Goal: Transaction & Acquisition: Purchase product/service

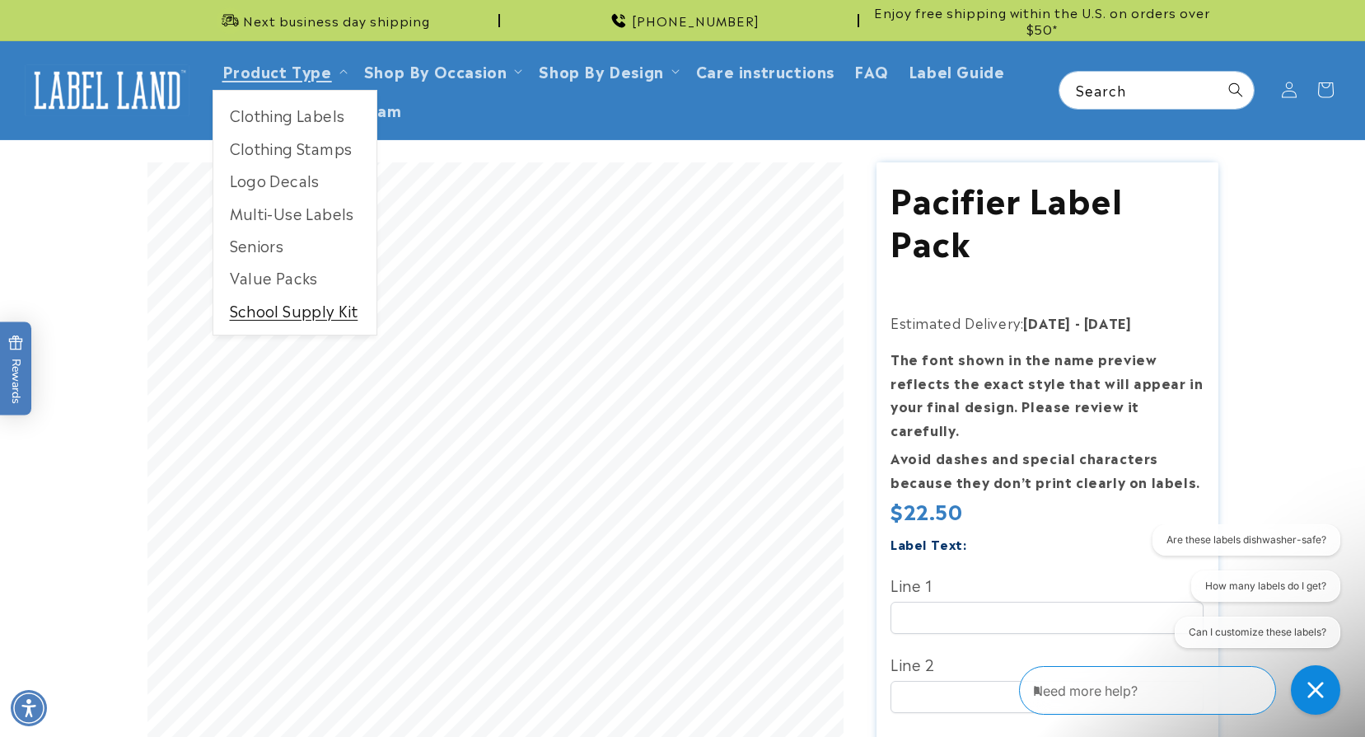
click at [288, 312] on link "School Supply Kit" at bounding box center [294, 310] width 163 height 32
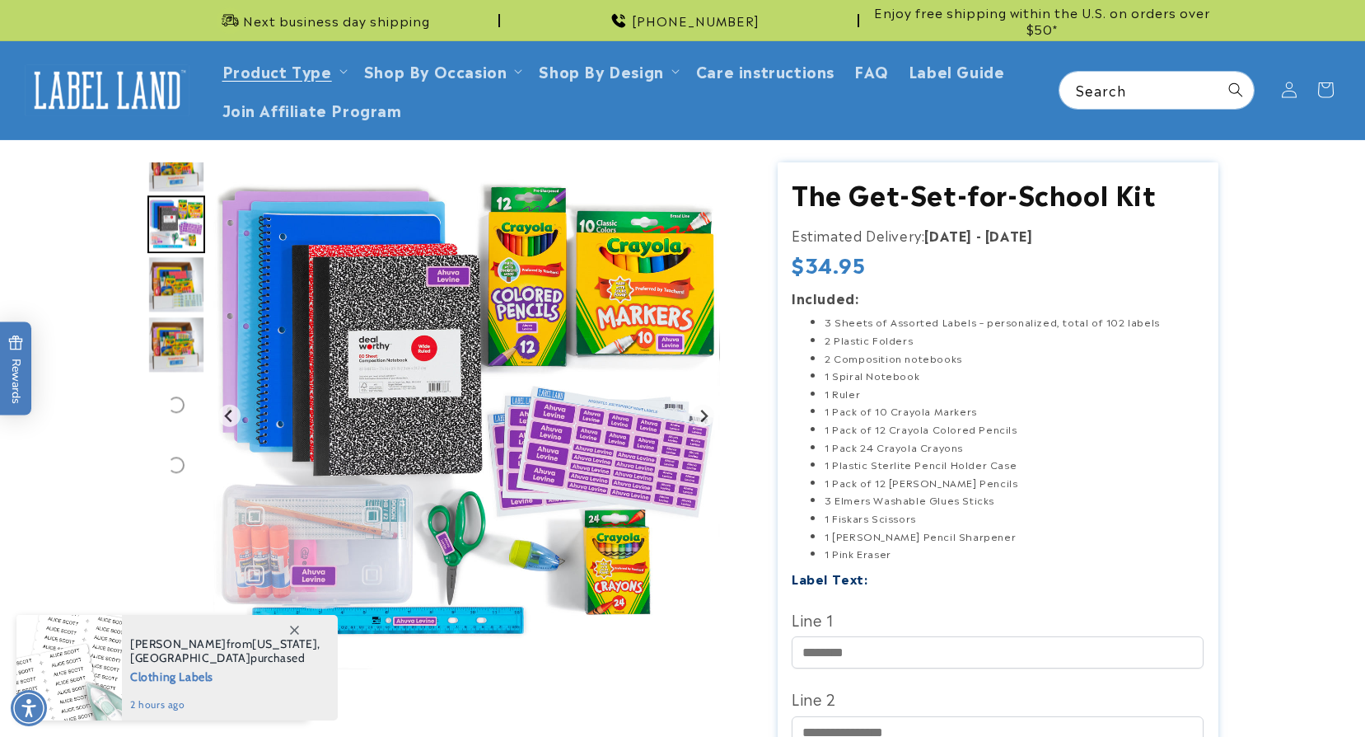
click at [101, 77] on img at bounding box center [107, 89] width 165 height 51
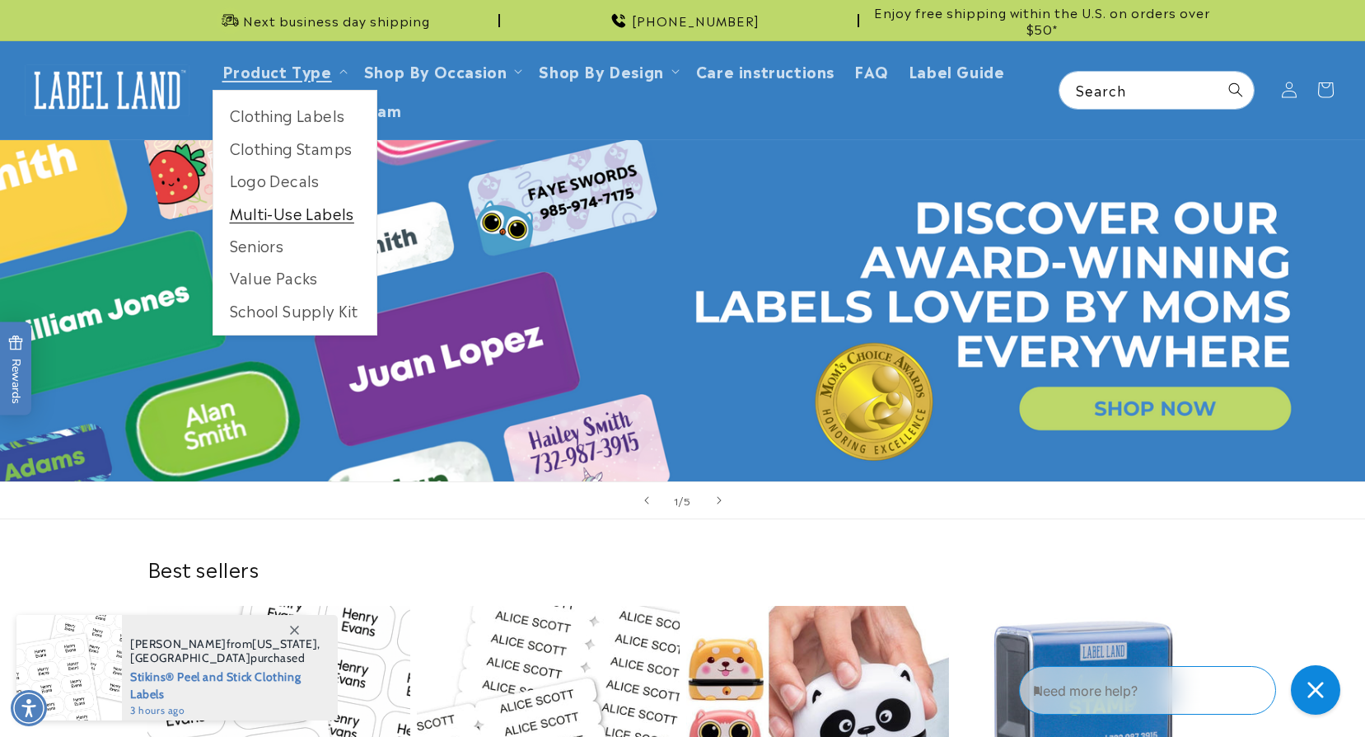
click at [291, 210] on link "Multi-Use Labels" at bounding box center [294, 213] width 163 height 32
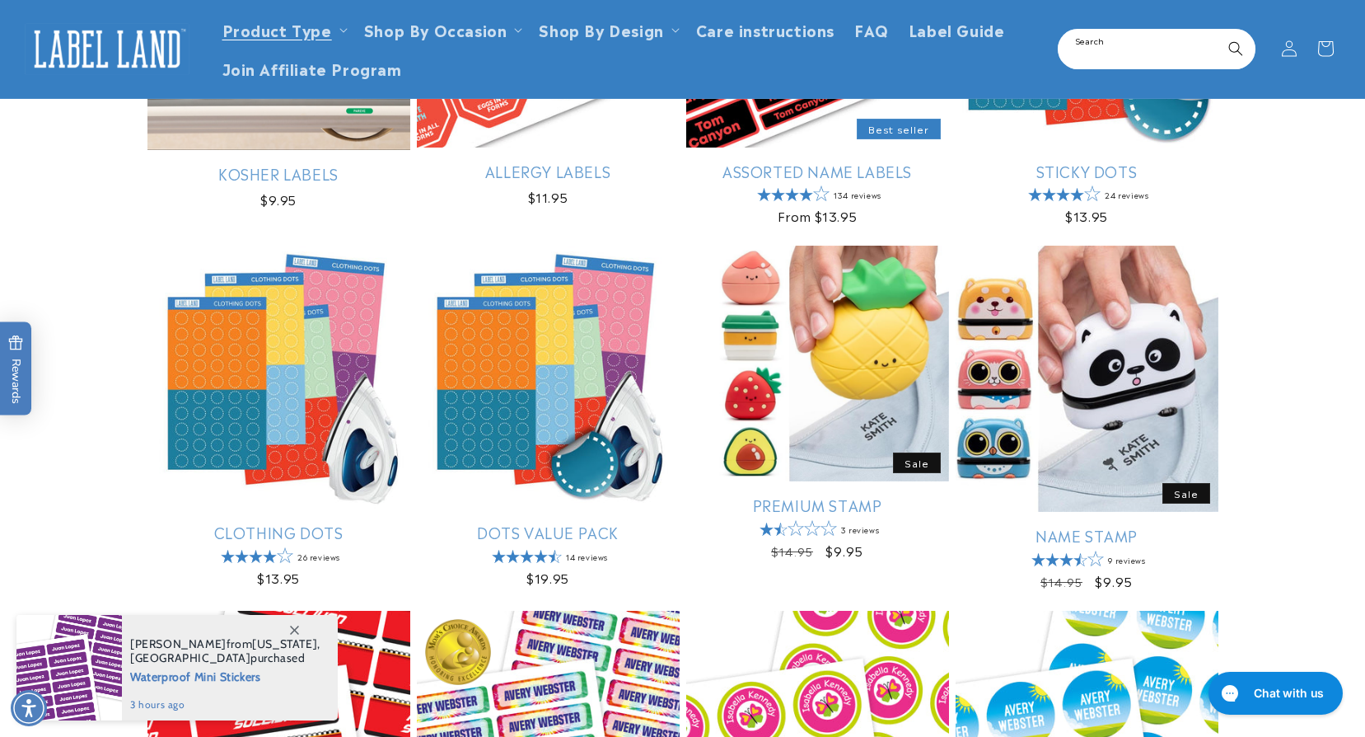
click at [1117, 52] on input "Search" at bounding box center [1157, 48] width 194 height 37
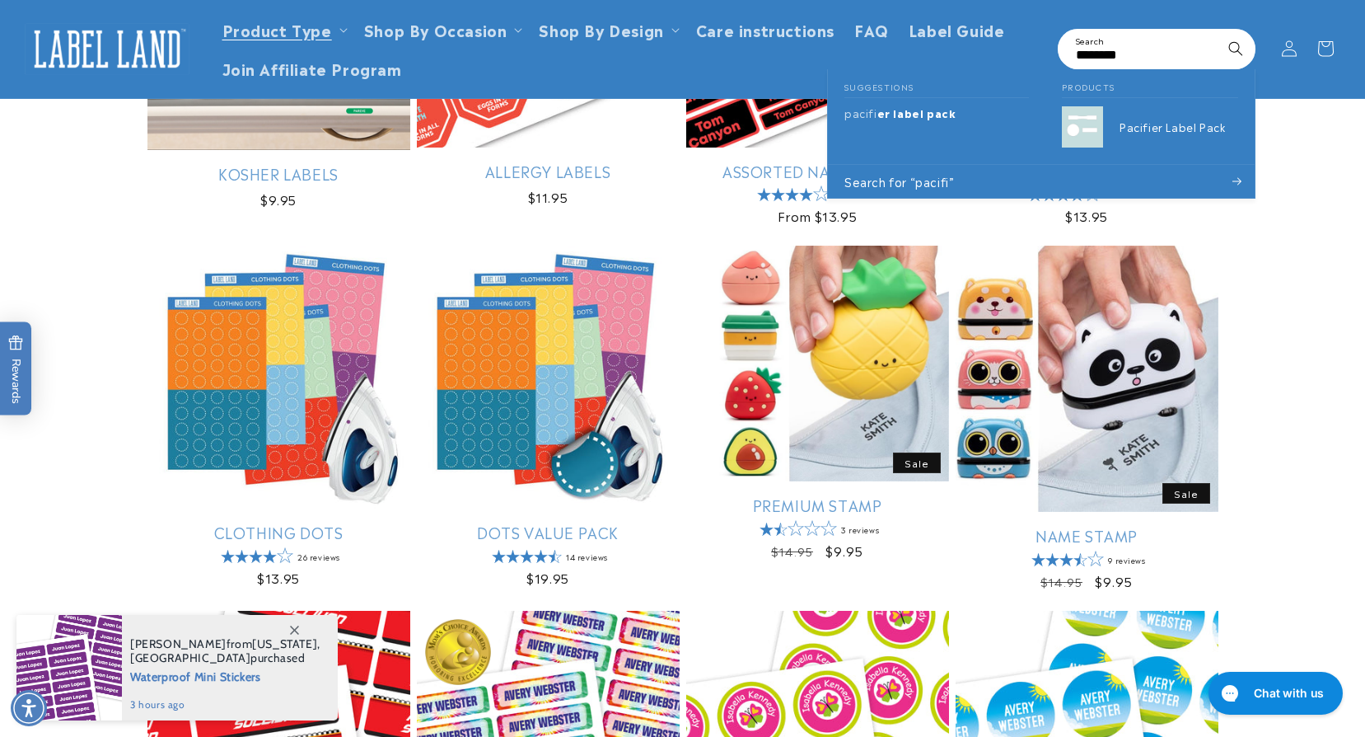
type input "********"
click at [1218, 30] on button "Search" at bounding box center [1236, 48] width 36 height 36
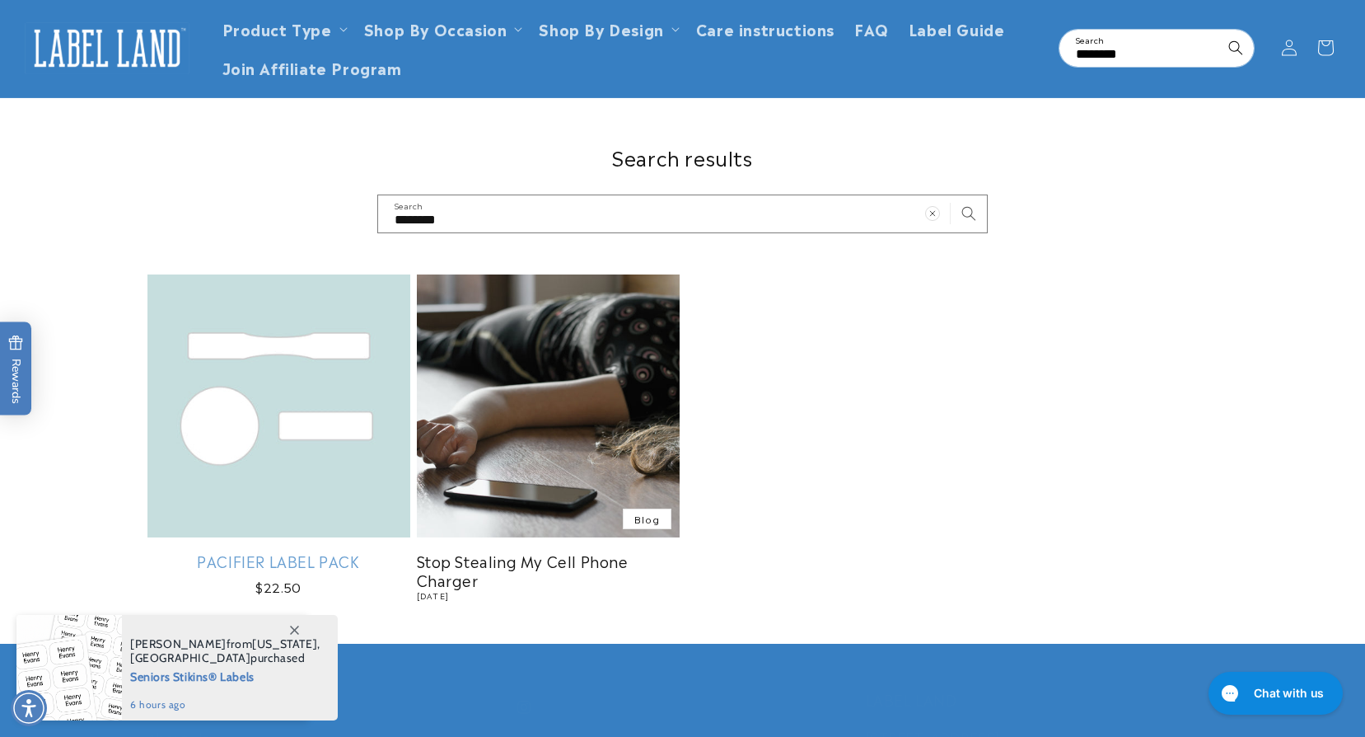
scroll to position [82, 0]
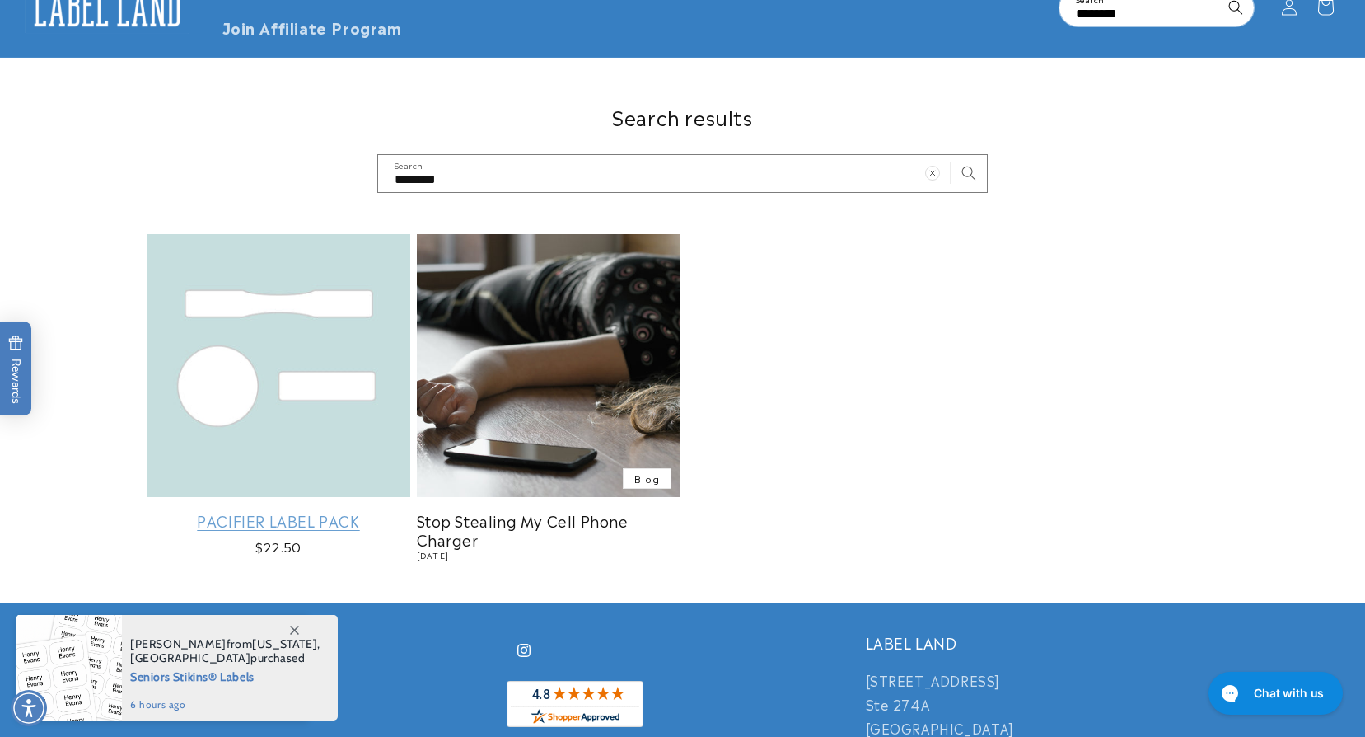
click at [288, 511] on link "Pacifier Label Pack" at bounding box center [278, 520] width 263 height 19
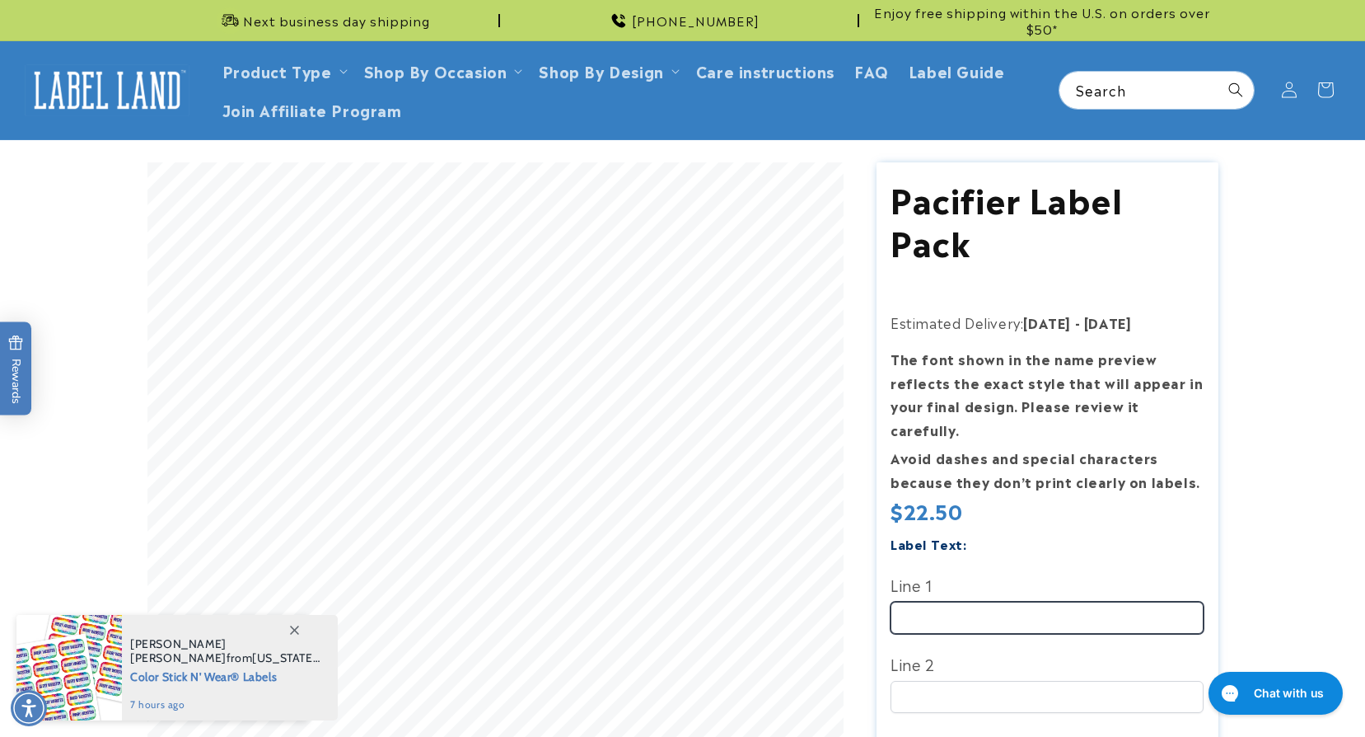
click at [1065, 601] on input "Line 1" at bounding box center [1047, 617] width 313 height 32
type input "**********"
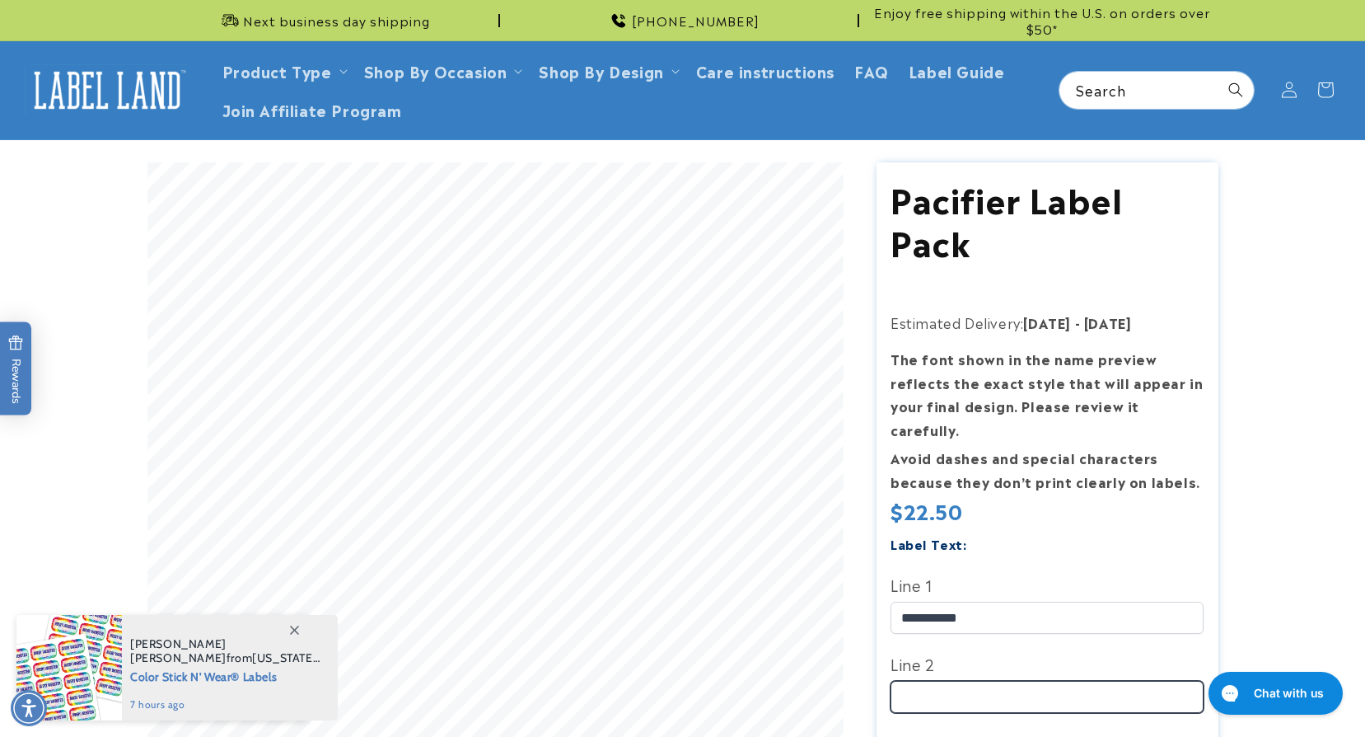
click at [1011, 681] on input "Line 2" at bounding box center [1047, 697] width 313 height 32
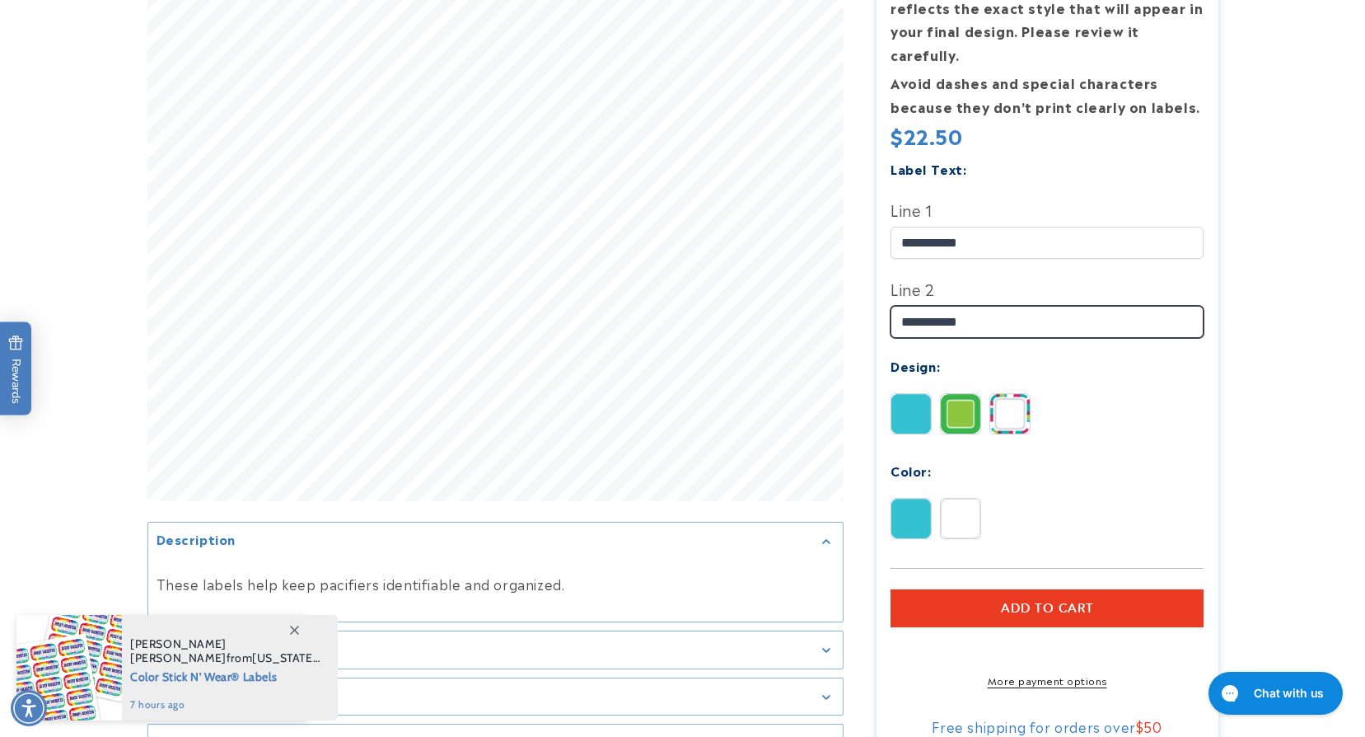
scroll to position [412, 0]
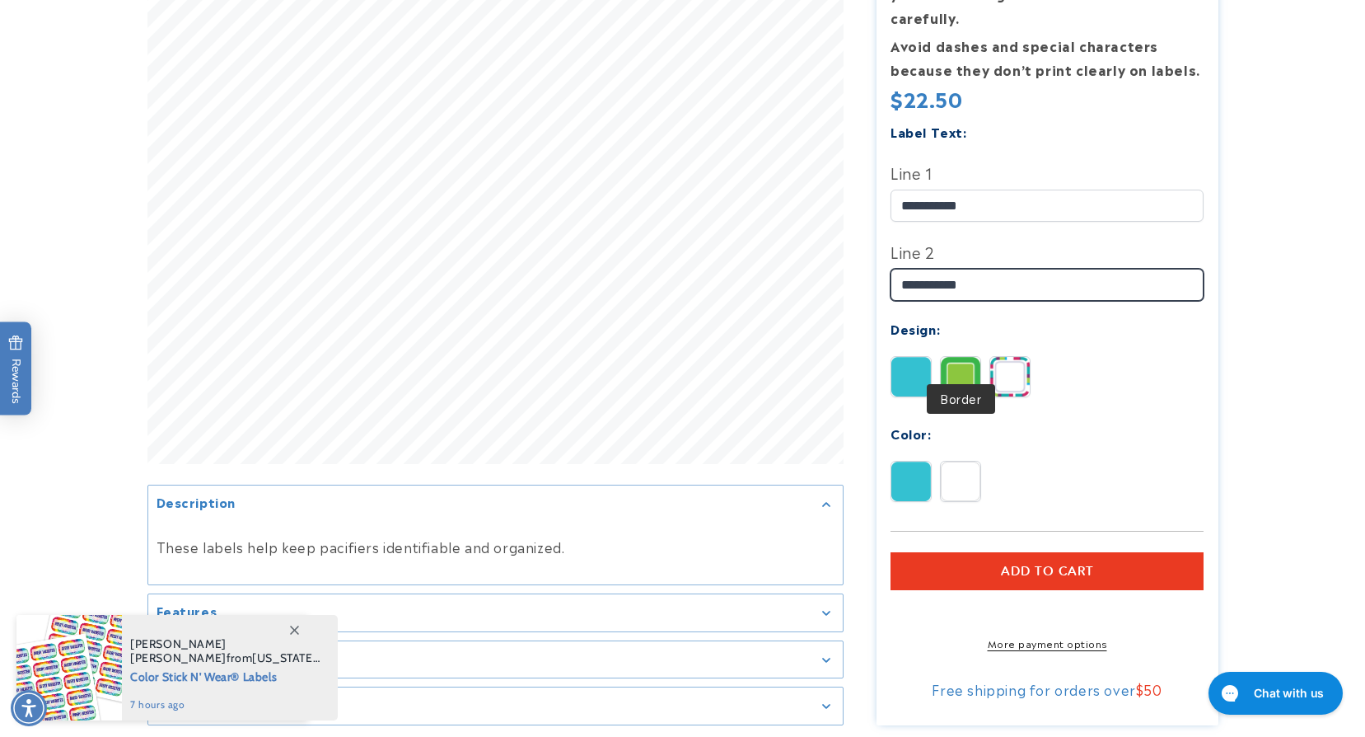
type input "**********"
click at [953, 357] on img at bounding box center [961, 377] width 40 height 40
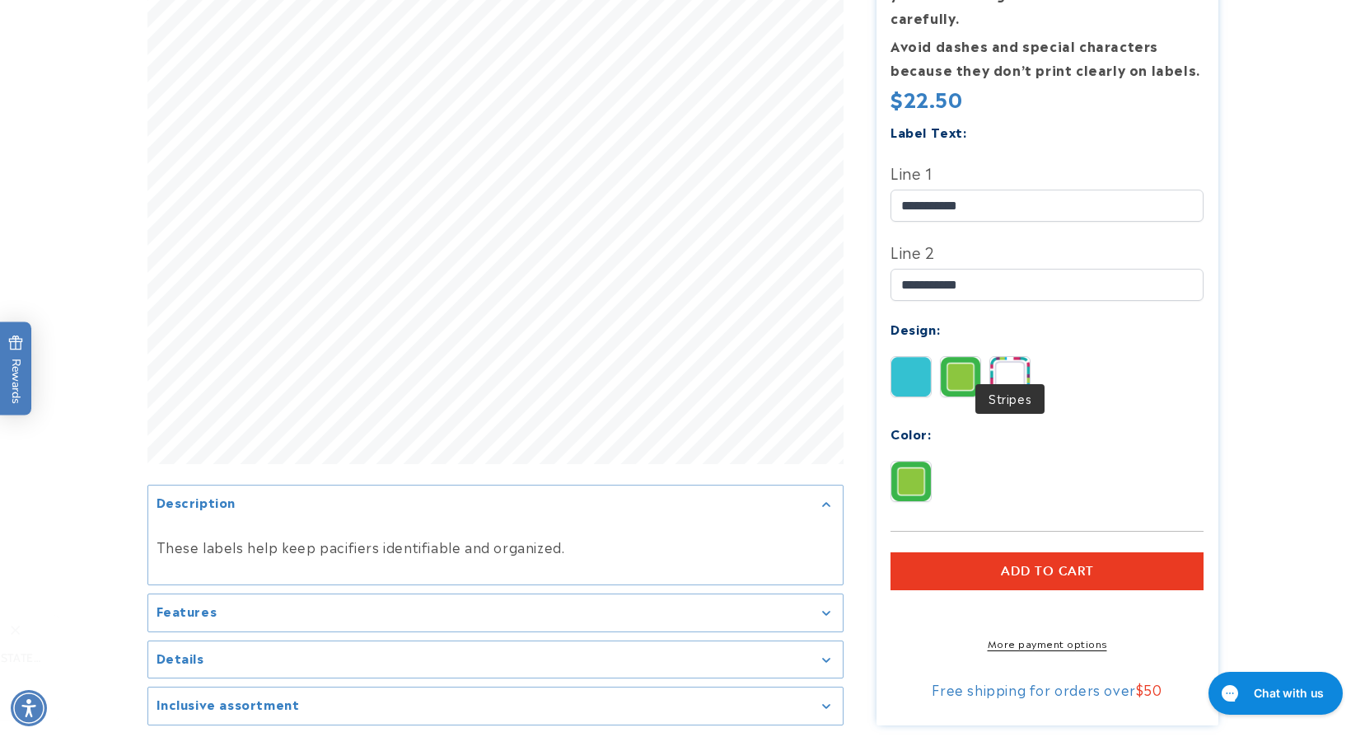
click at [993, 360] on img at bounding box center [1010, 377] width 40 height 40
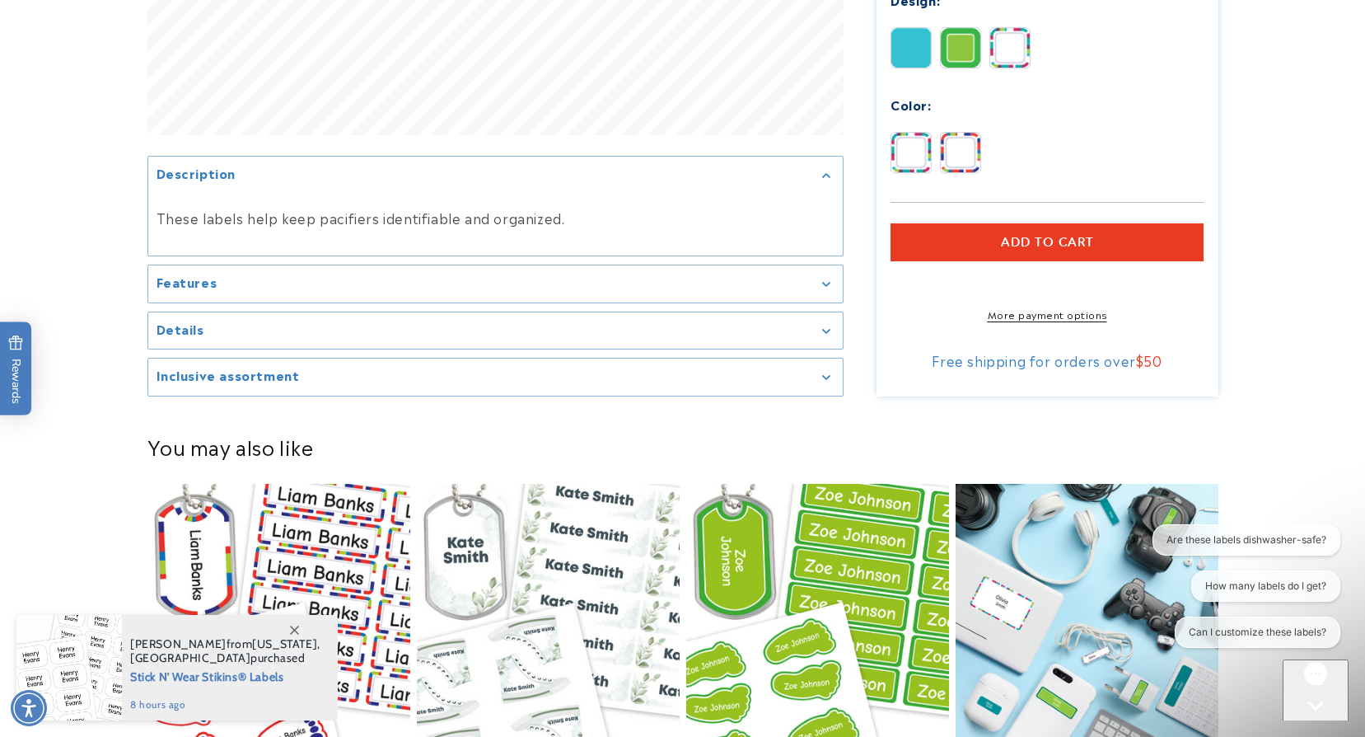
scroll to position [742, 0]
click at [1010, 234] on span "Add to cart" at bounding box center [1047, 241] width 93 height 15
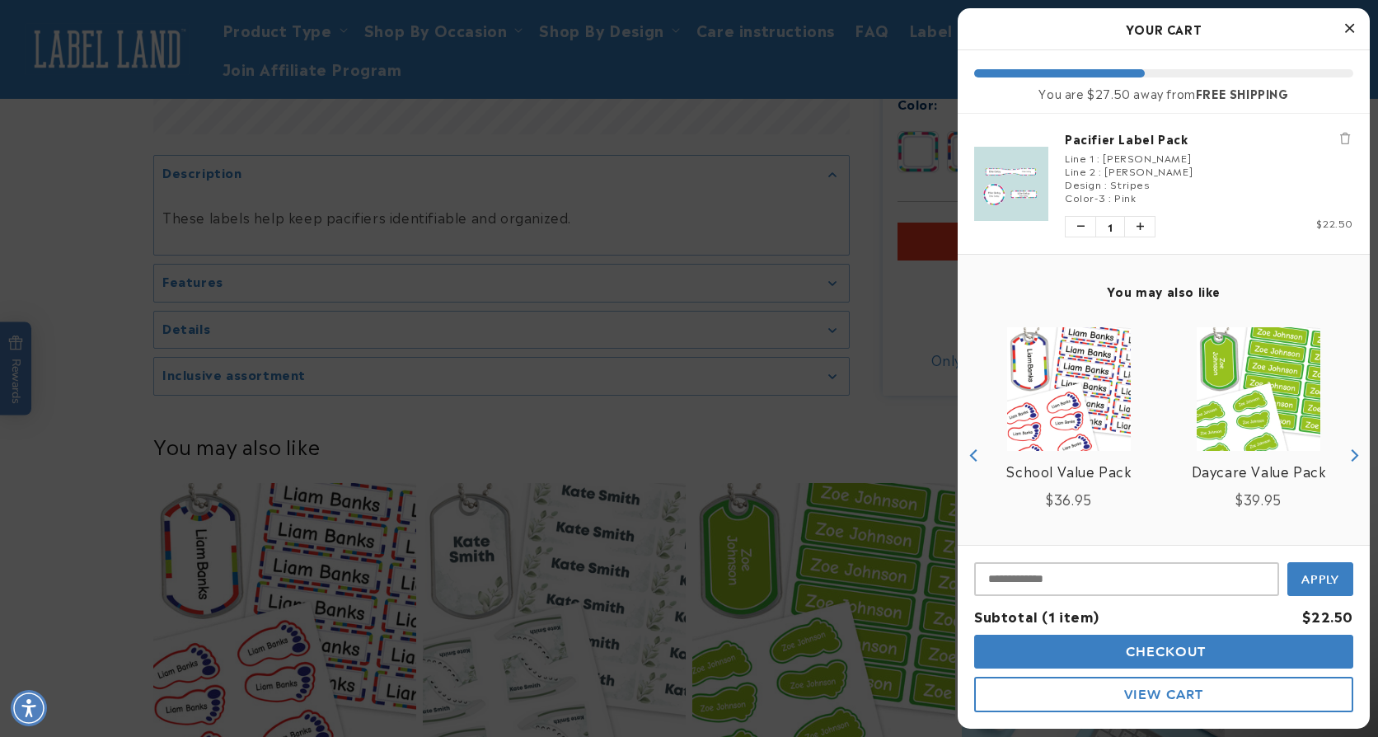
click at [1228, 473] on link "Daycare Value Pack" at bounding box center [1258, 471] width 134 height 24
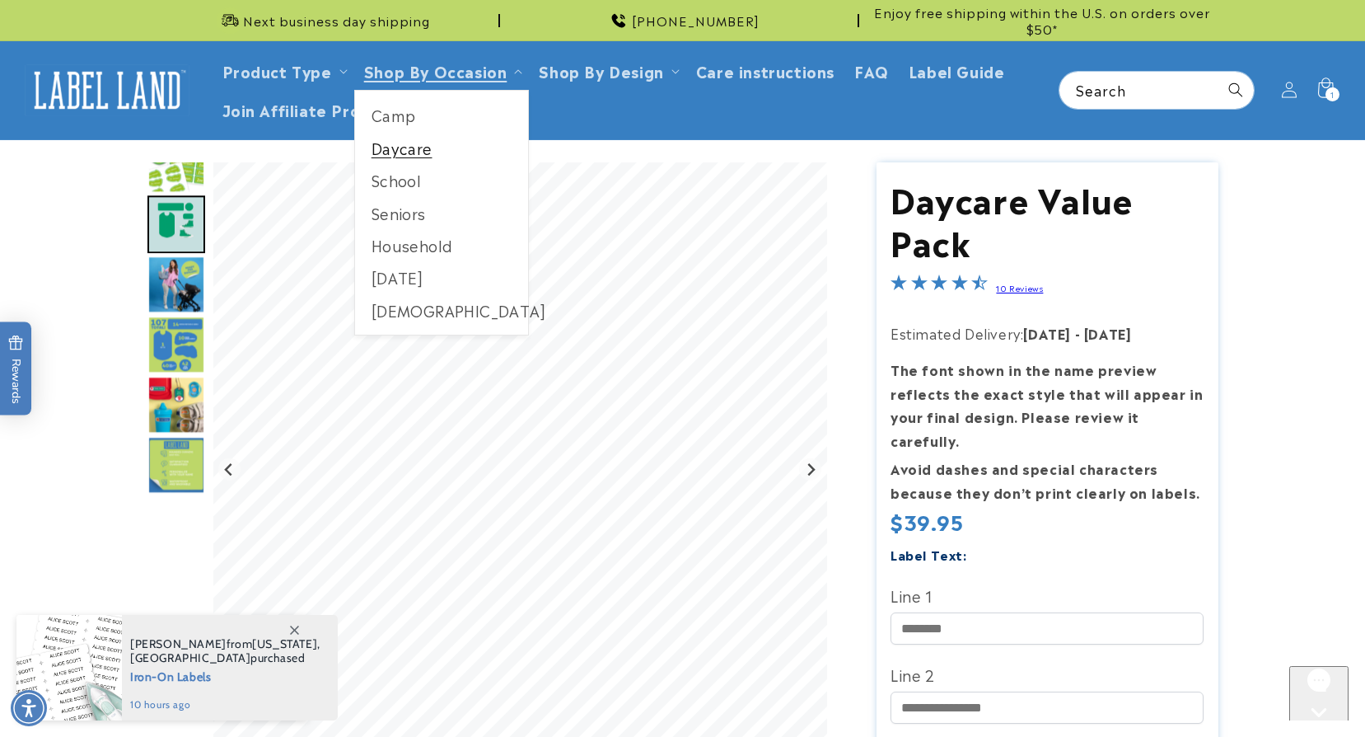
click at [412, 153] on link "Daycare" at bounding box center [442, 148] width 174 height 32
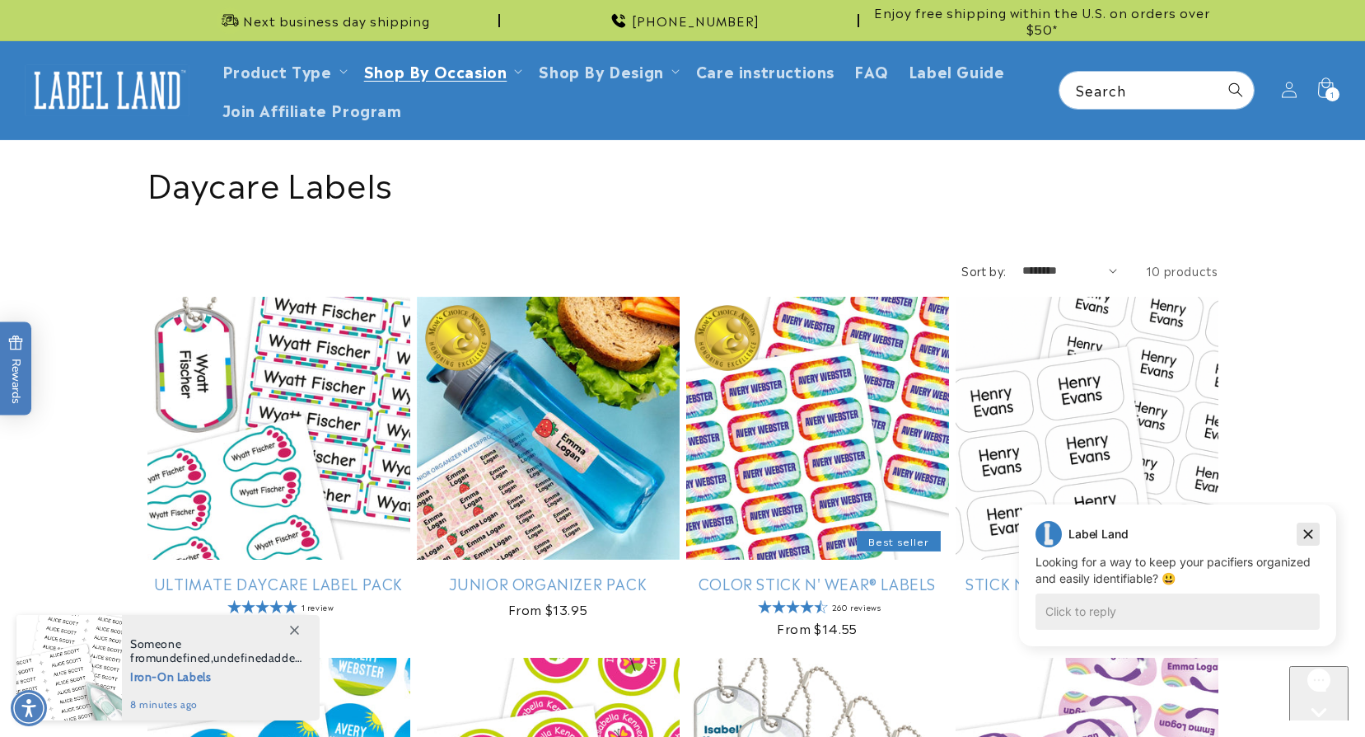
click at [1304, 536] on icon "Dismiss campaign" at bounding box center [1308, 534] width 16 height 20
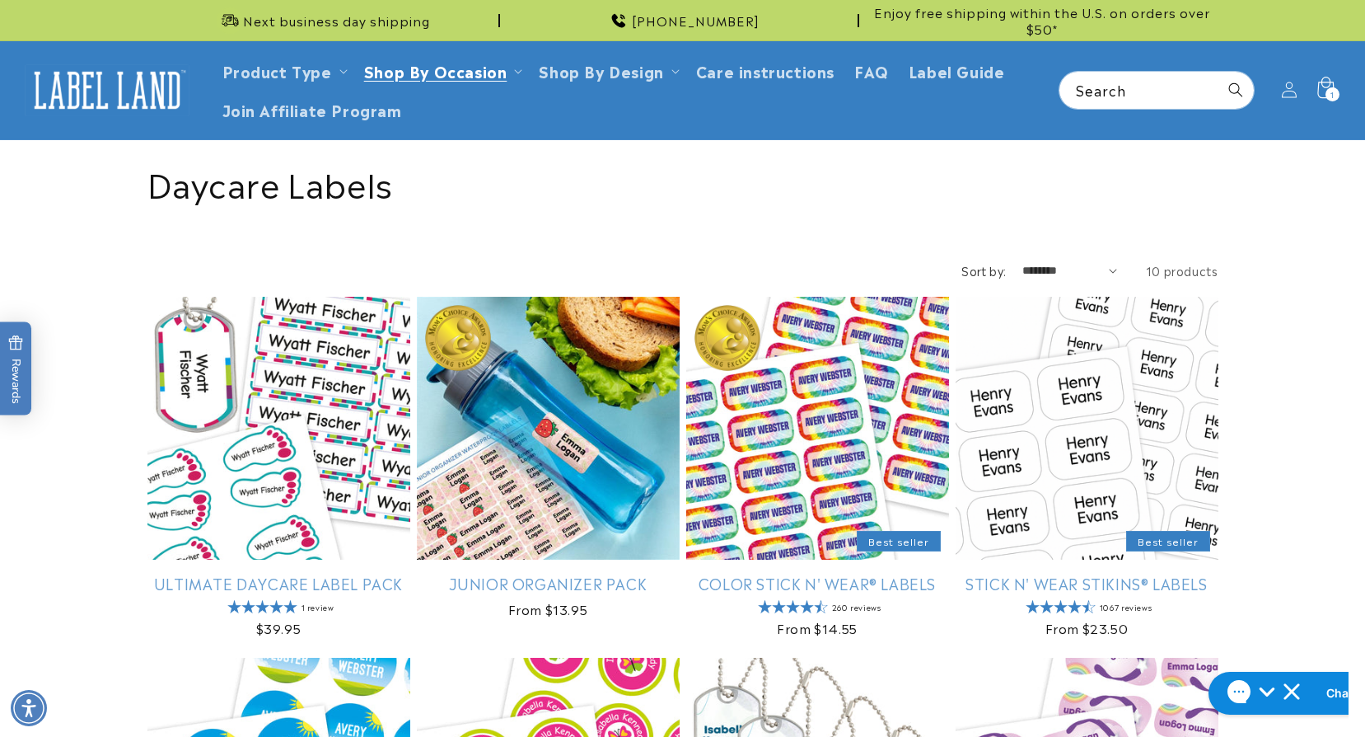
click at [1320, 96] on icon at bounding box center [1326, 87] width 16 height 21
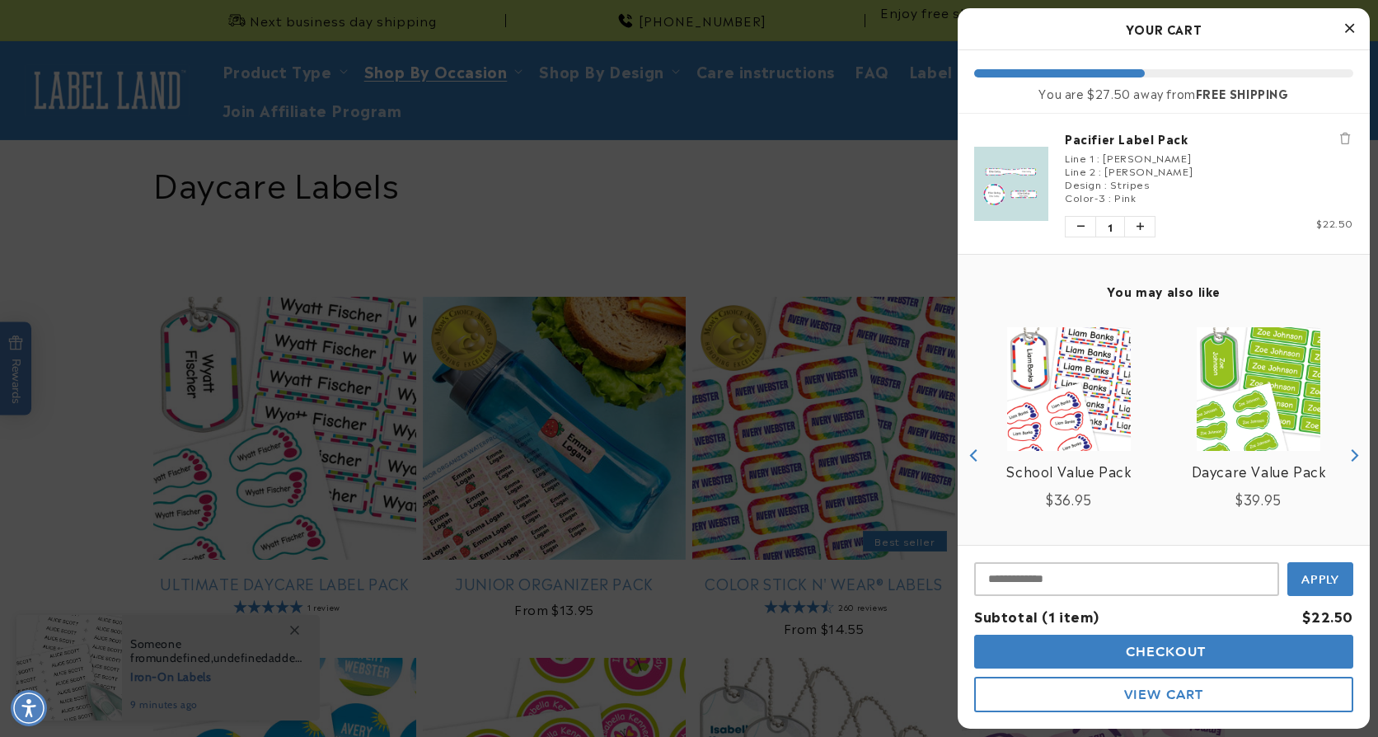
click at [862, 225] on div at bounding box center [689, 368] width 1378 height 737
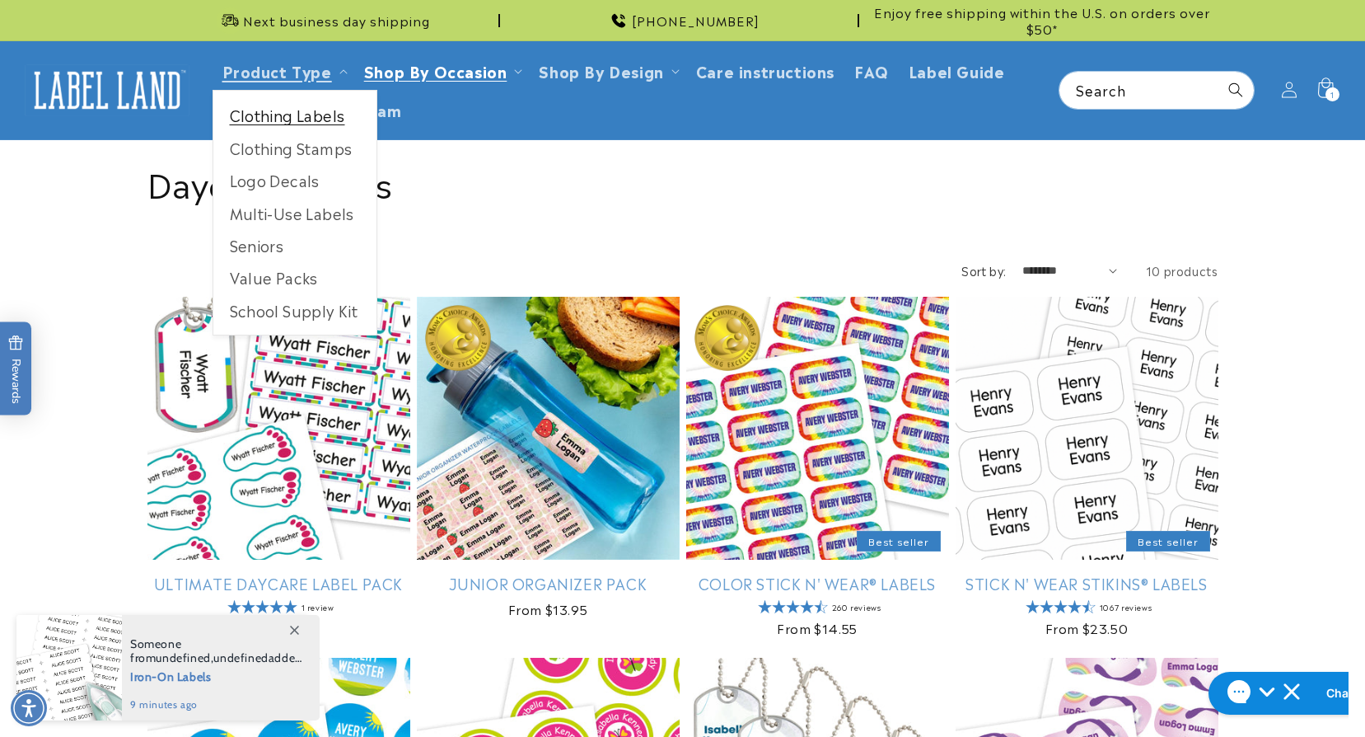
click at [284, 124] on link "Clothing Labels" at bounding box center [294, 115] width 163 height 32
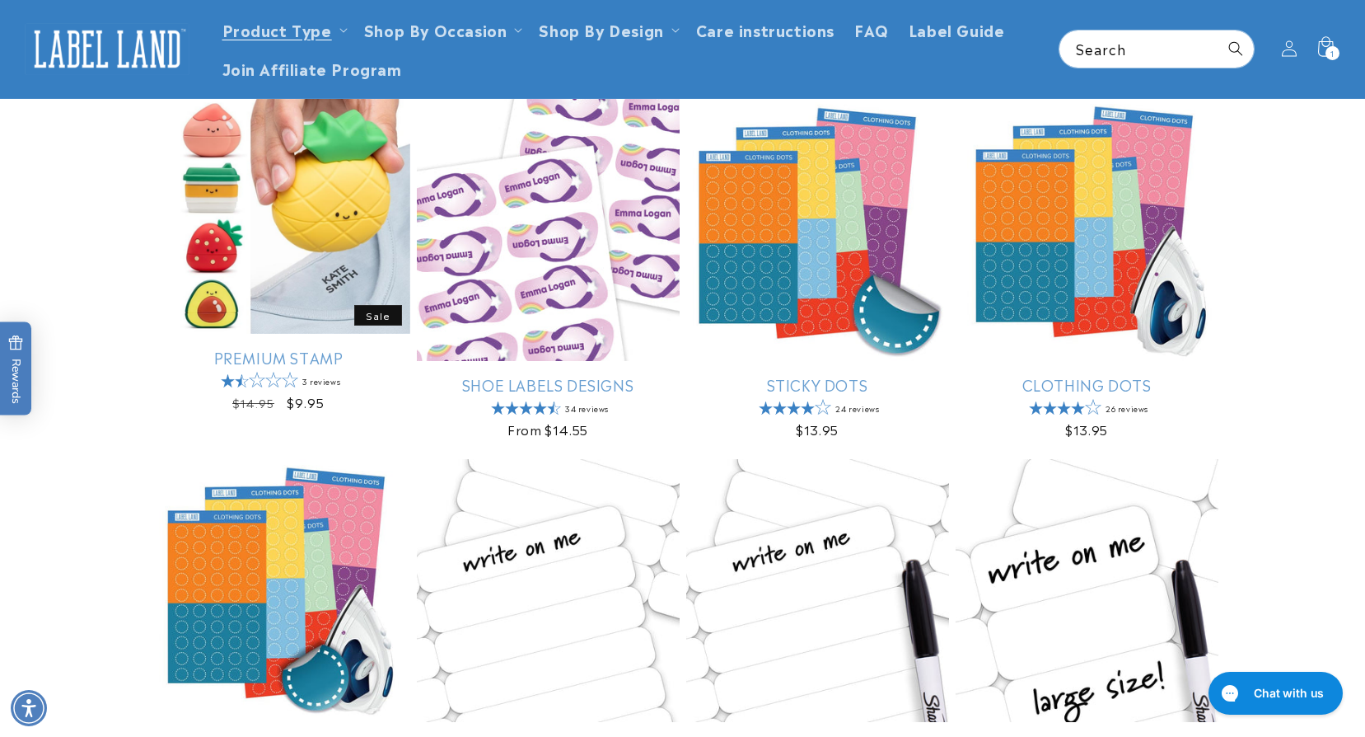
scroll to position [165, 0]
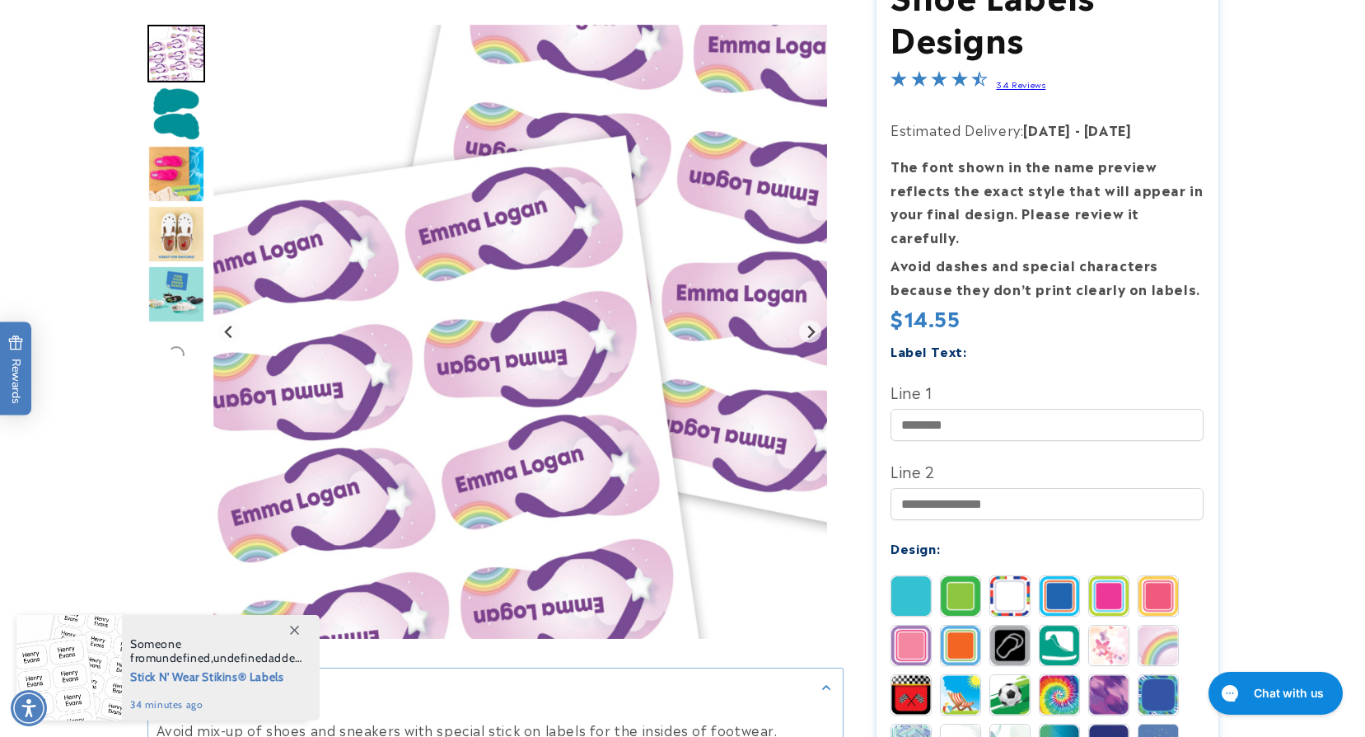
scroll to position [247, 0]
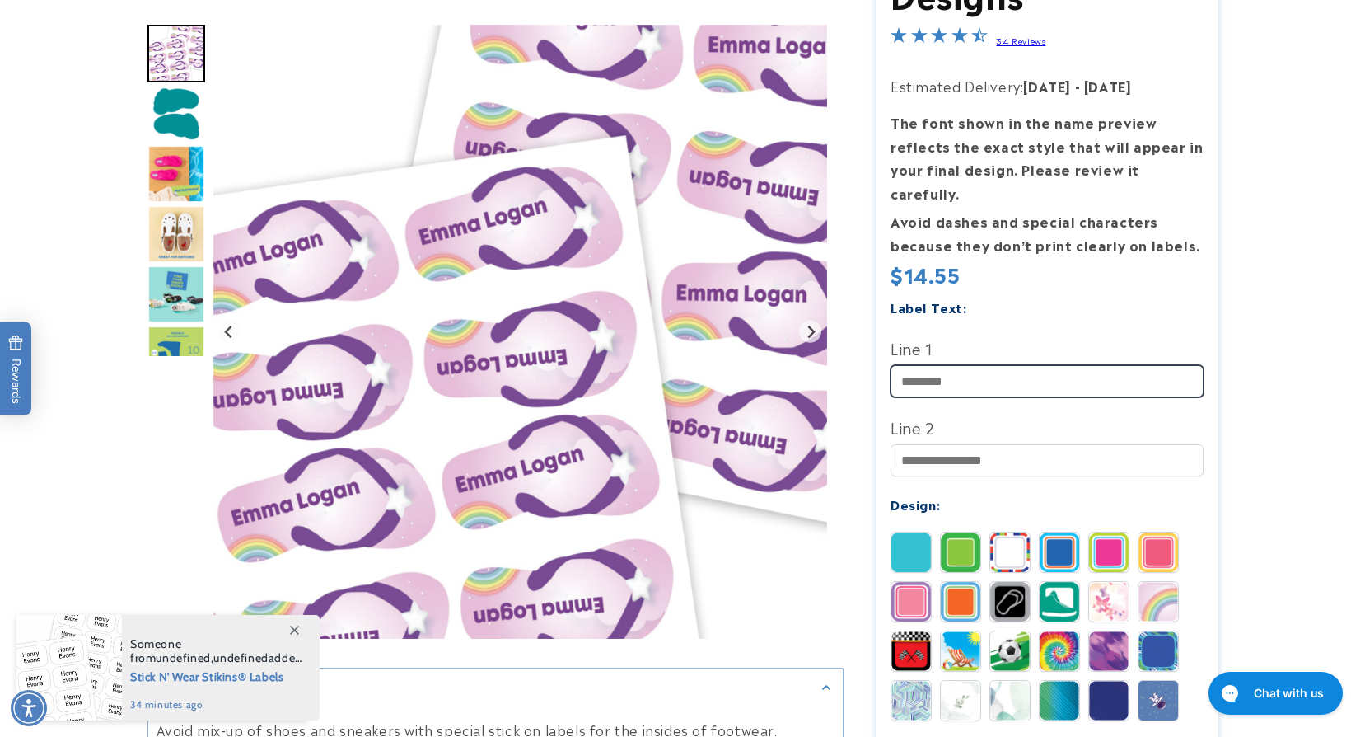
click at [1107, 365] on input "Line 1" at bounding box center [1047, 381] width 313 height 32
type input "**********"
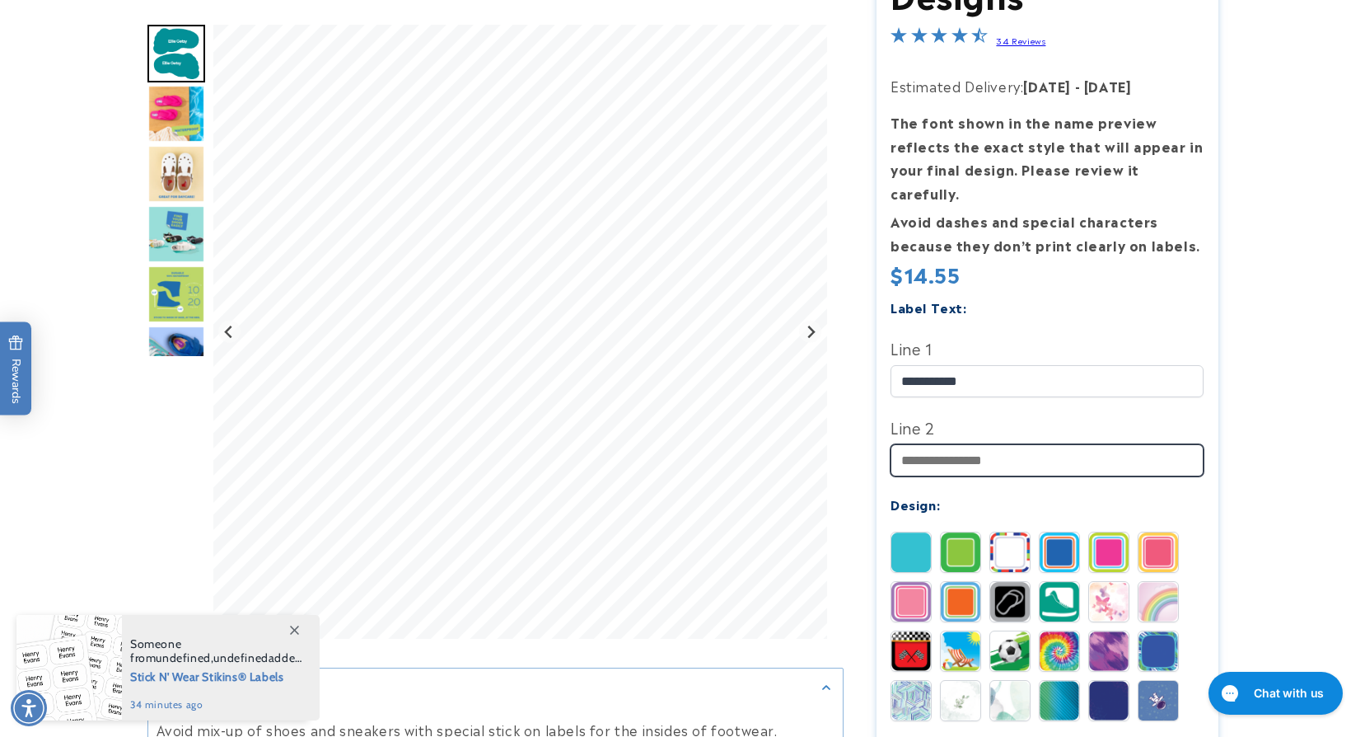
click at [1048, 444] on input "Line 2" at bounding box center [1047, 460] width 313 height 32
click at [168, 110] on img "Go to slide 3" at bounding box center [176, 114] width 58 height 58
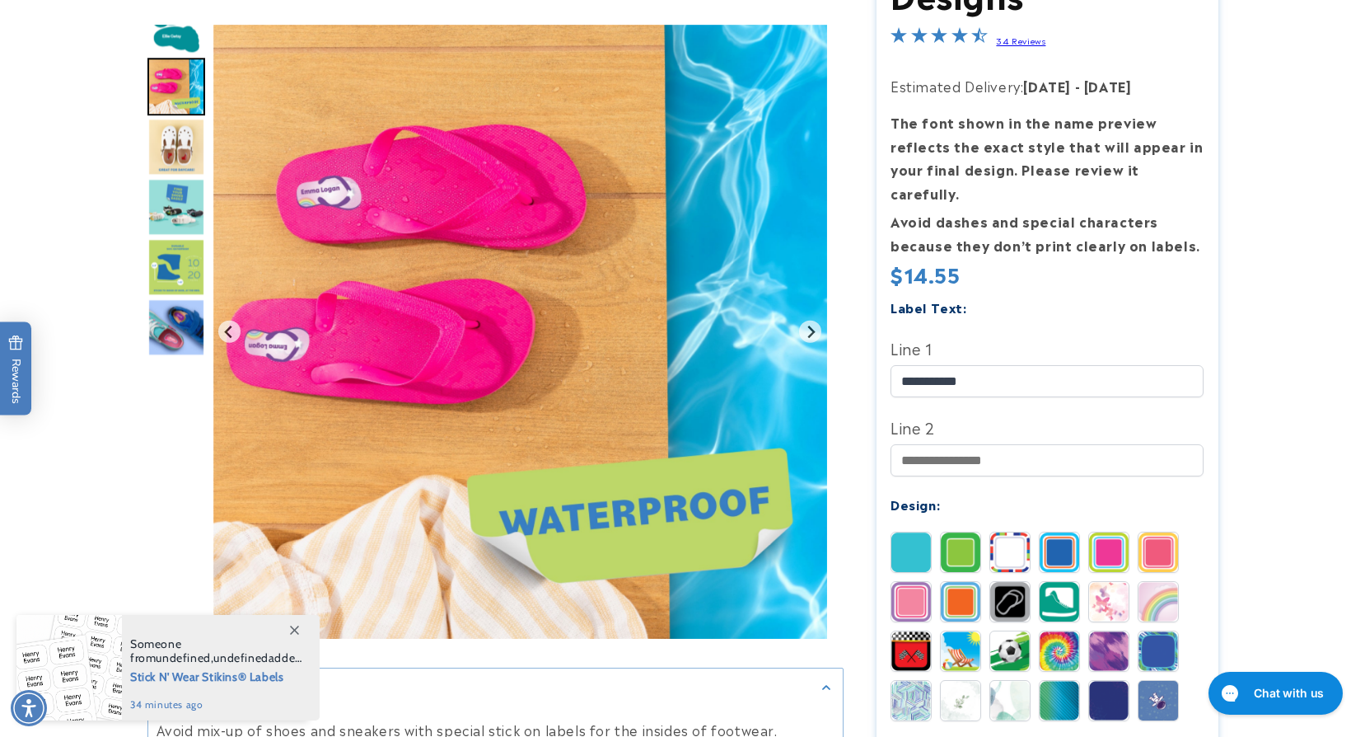
click at [171, 147] on img "Go to slide 4" at bounding box center [176, 147] width 58 height 58
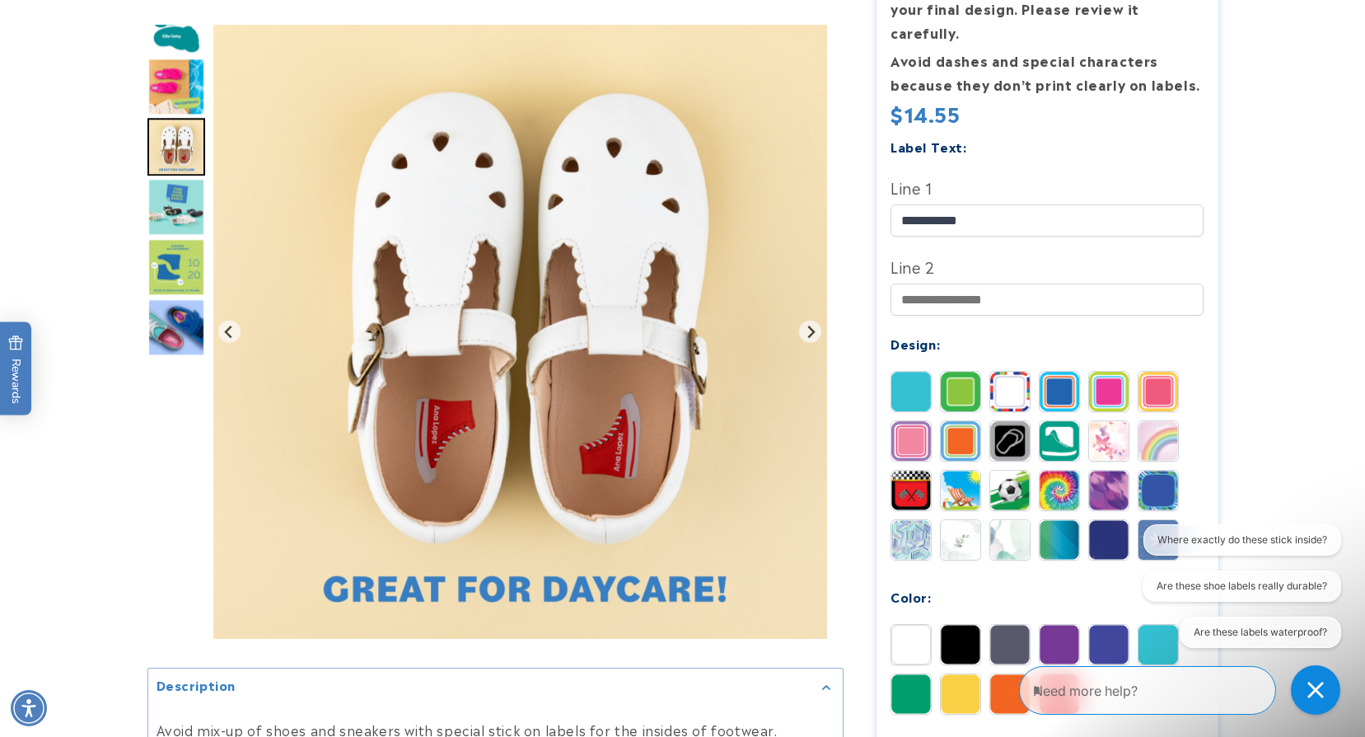
scroll to position [412, 0]
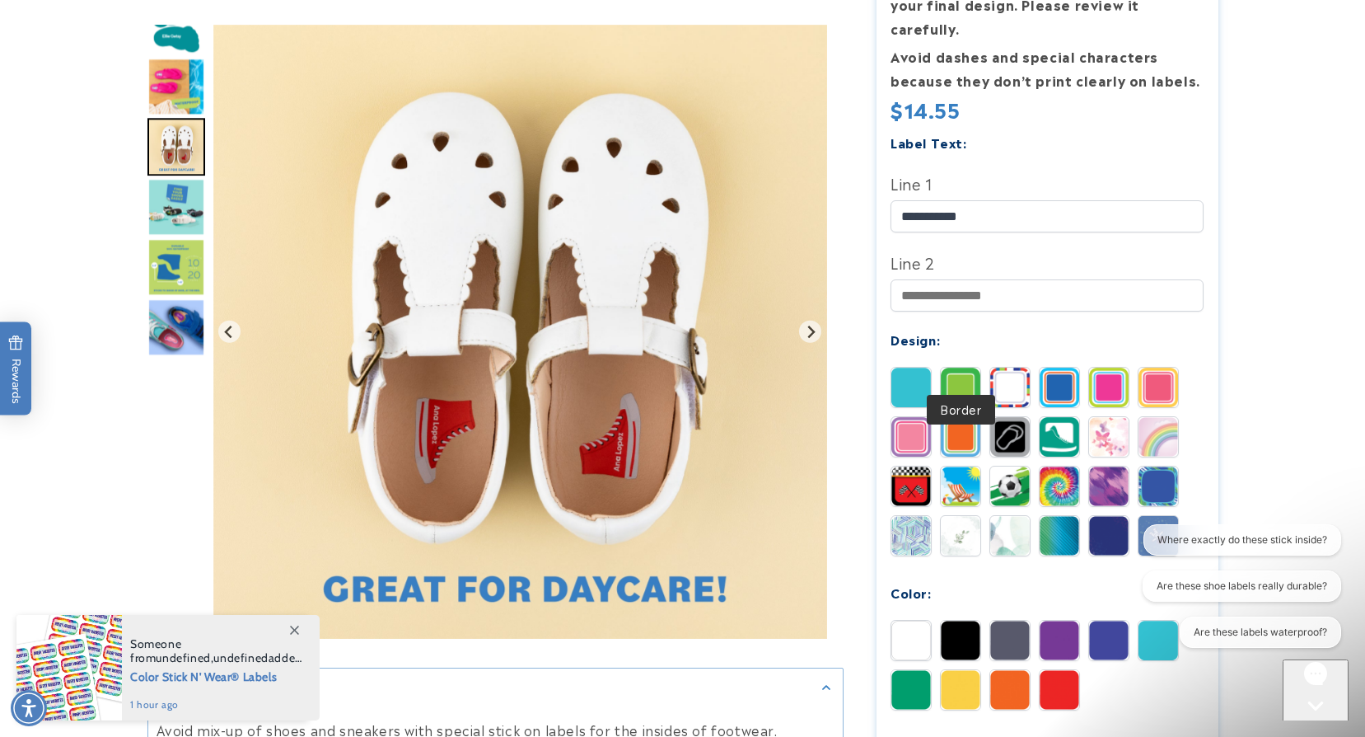
click at [960, 367] on img at bounding box center [961, 387] width 40 height 40
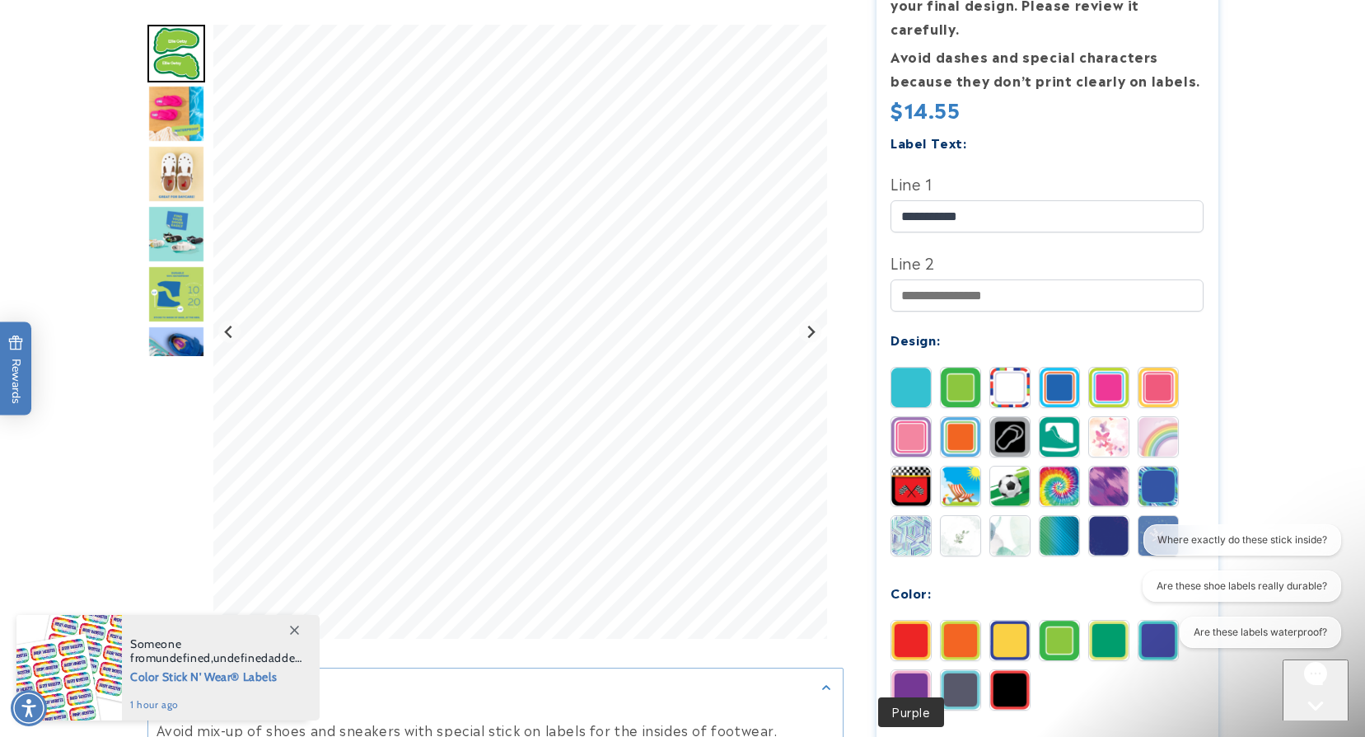
click at [912, 670] on img at bounding box center [912, 690] width 40 height 40
click at [902, 367] on img at bounding box center [912, 387] width 40 height 40
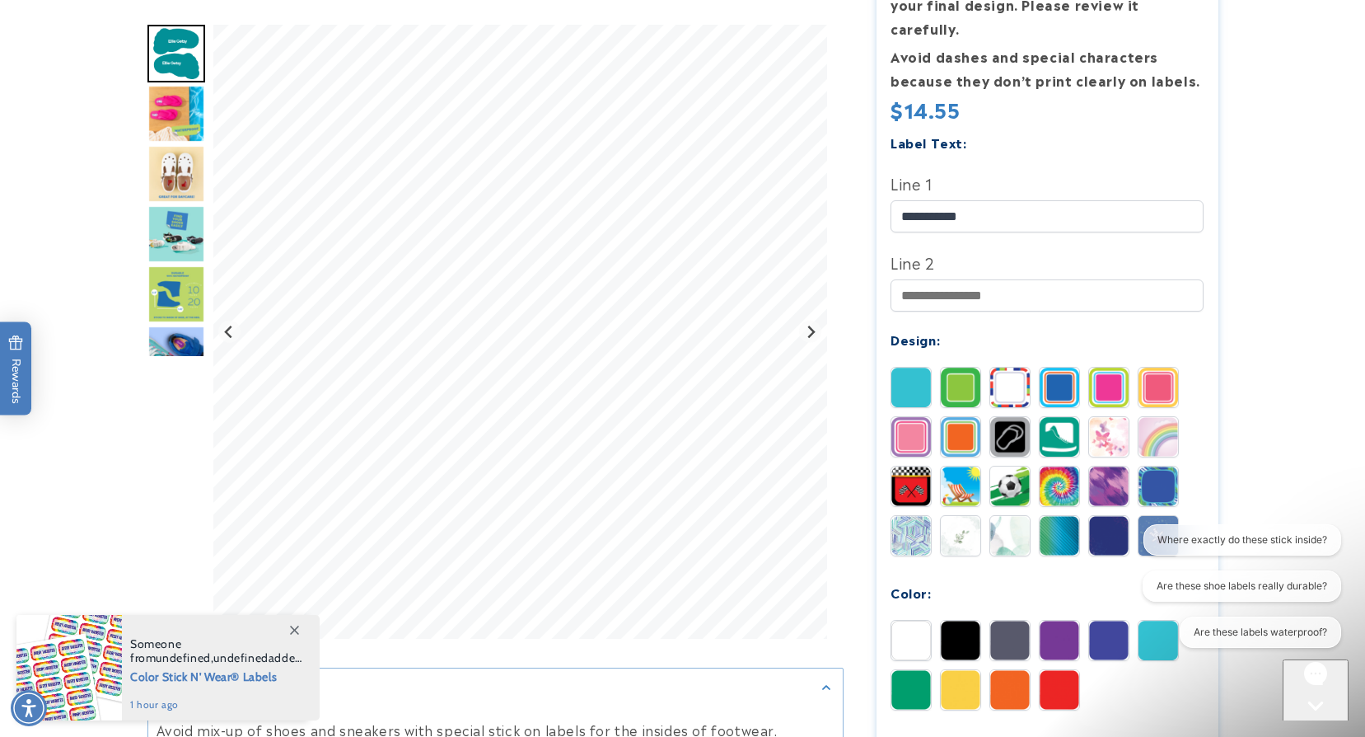
click at [938, 367] on div "Solid Border Stripes Basketball" at bounding box center [1051, 466] width 321 height 198
click at [948, 367] on img at bounding box center [961, 387] width 40 height 40
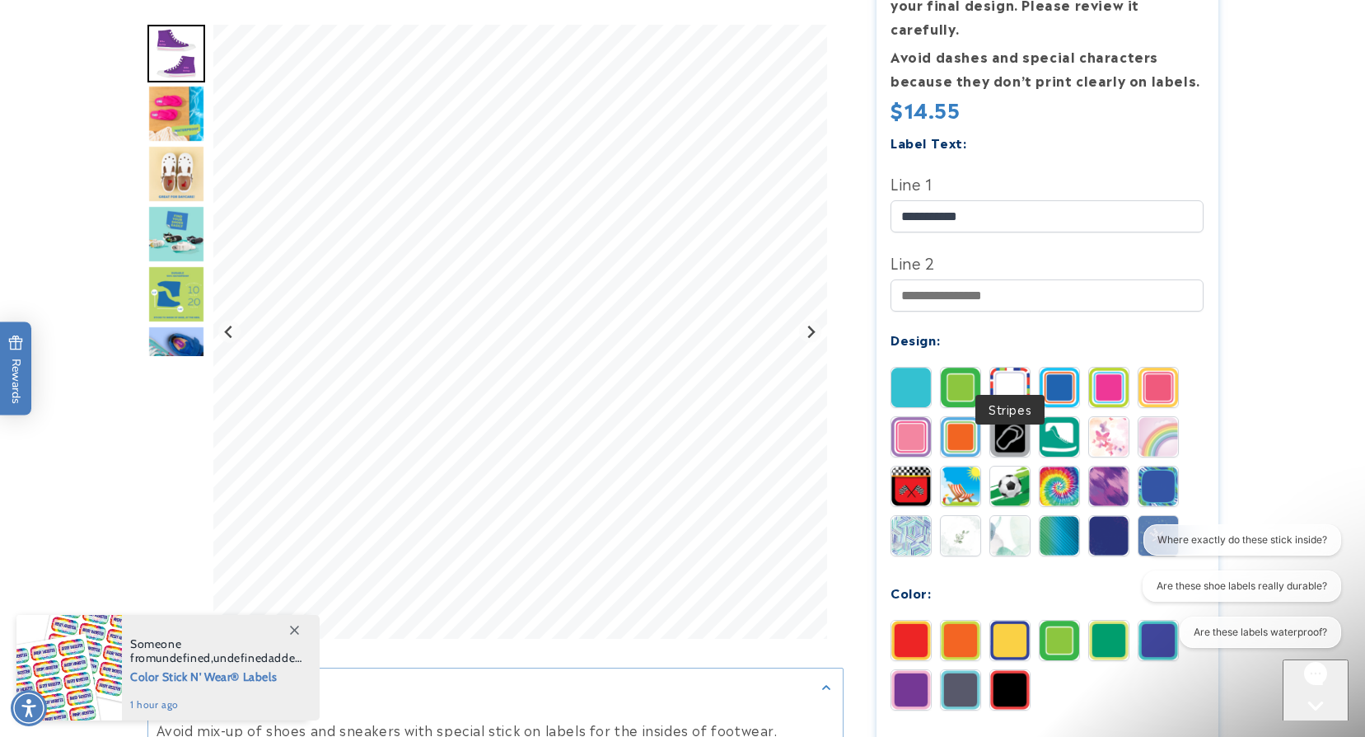
click at [1020, 367] on img at bounding box center [1010, 387] width 40 height 40
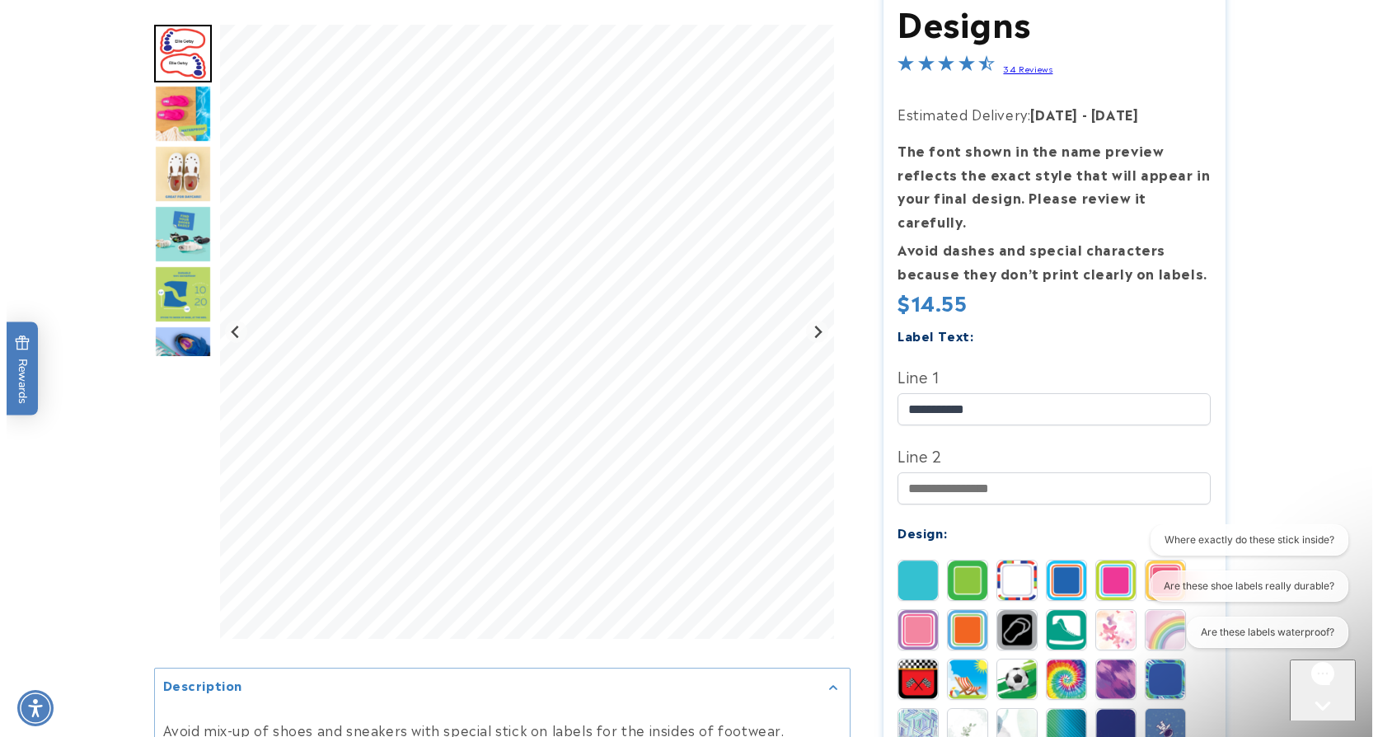
scroll to position [0, 0]
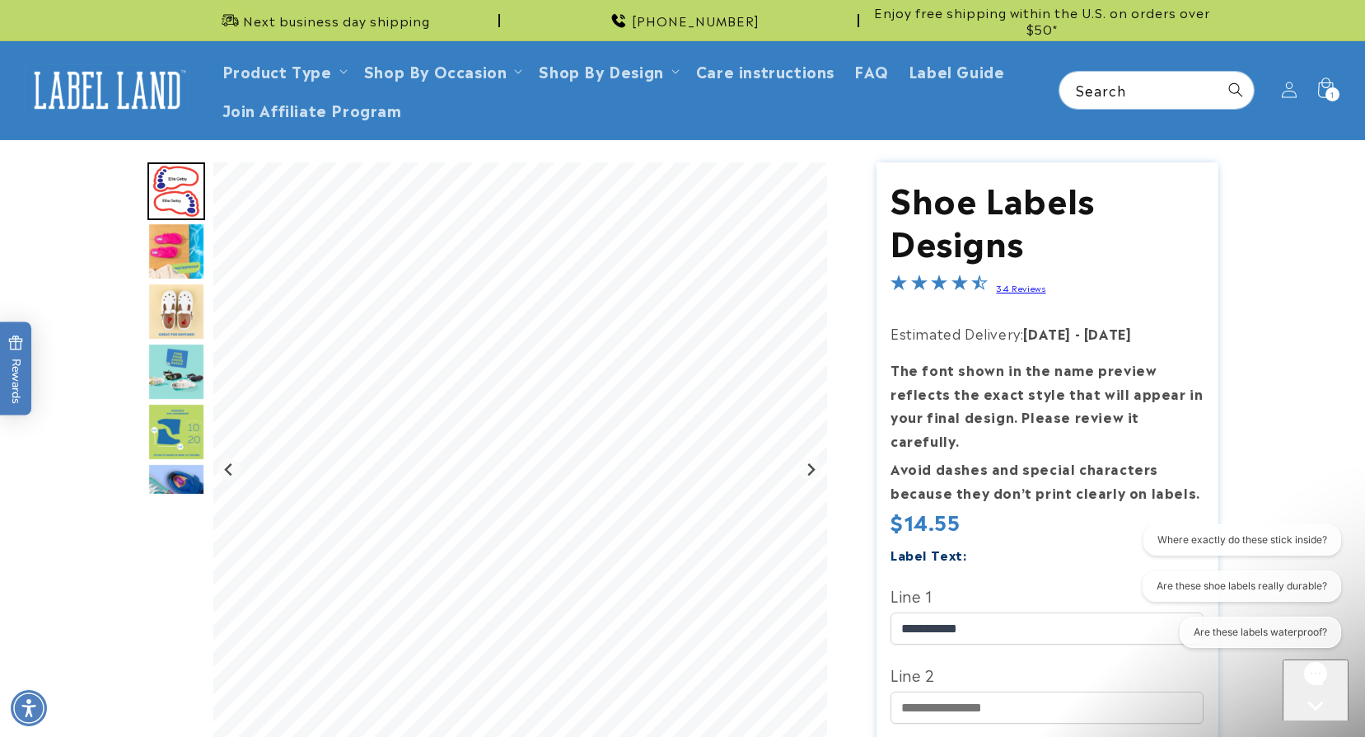
click at [1337, 81] on icon at bounding box center [1326, 90] width 36 height 36
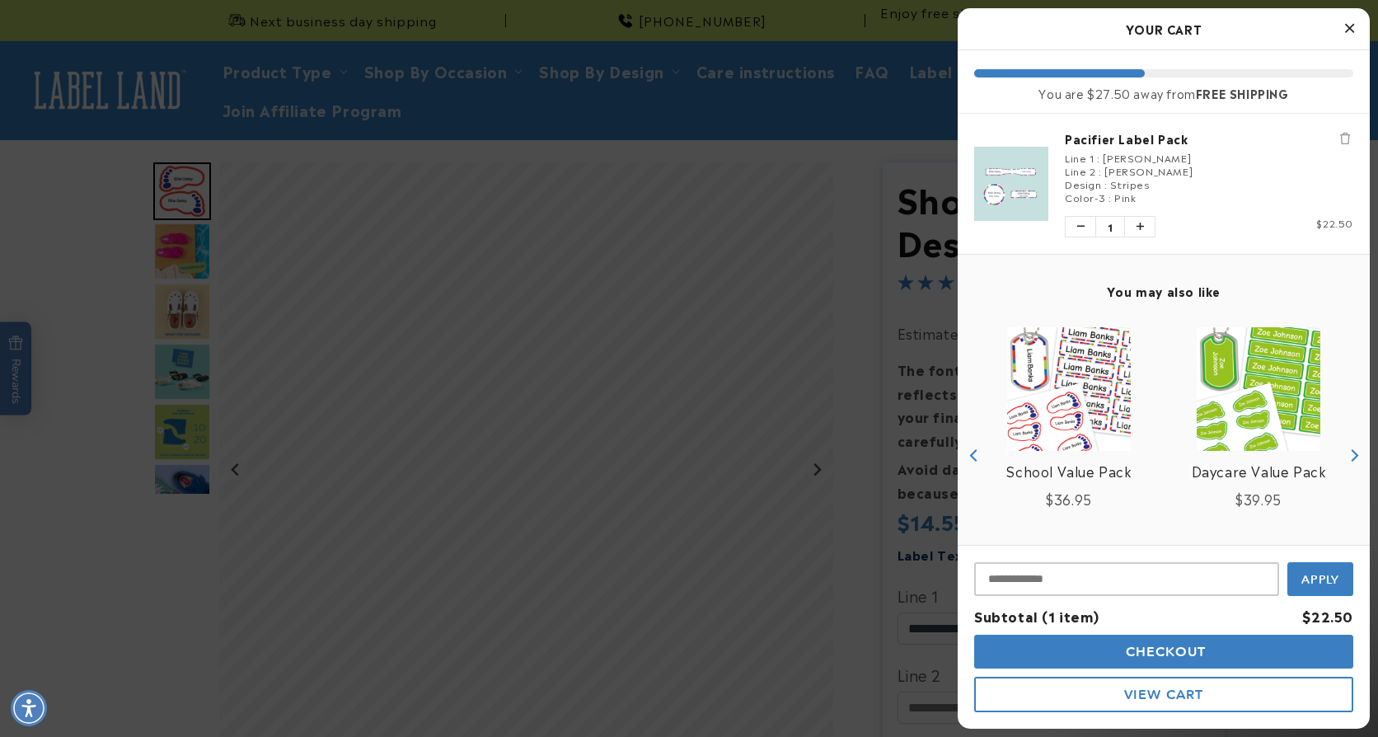
click at [1108, 644] on button "Checkout" at bounding box center [1163, 651] width 379 height 34
